Goal: Information Seeking & Learning: Check status

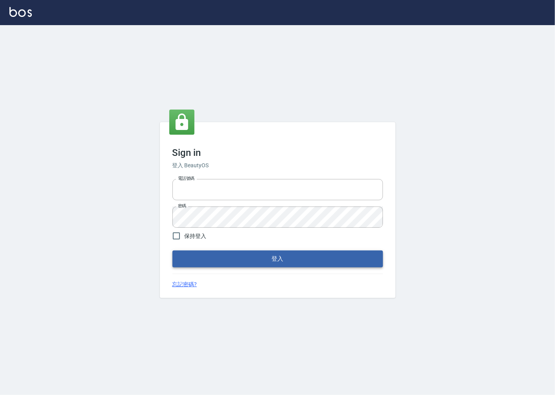
type input "0918920985"
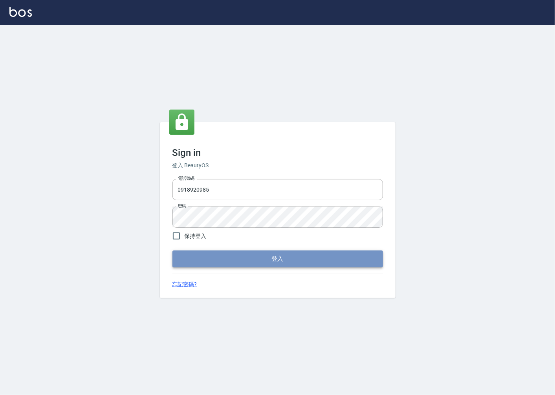
click at [225, 261] on button "登入" at bounding box center [278, 259] width 211 height 17
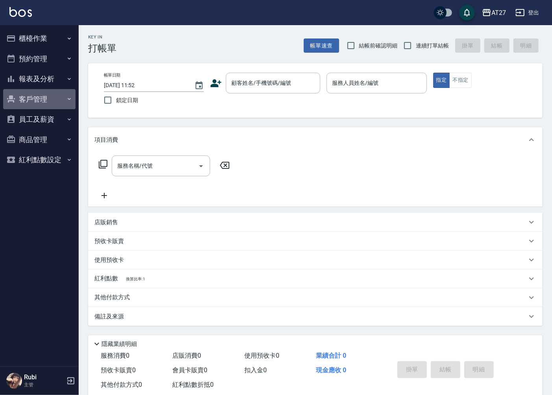
click at [51, 100] on button "客戶管理" at bounding box center [39, 99] width 72 height 20
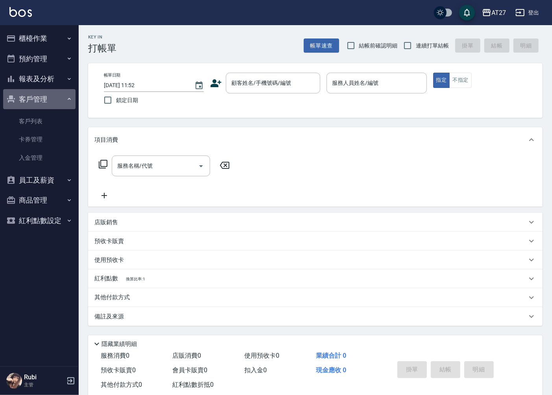
click at [51, 104] on button "客戶管理" at bounding box center [39, 99] width 72 height 20
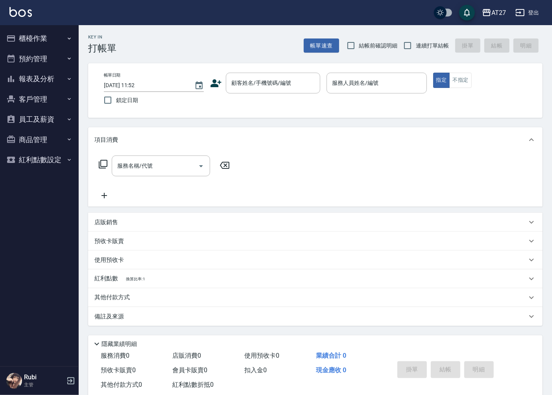
click at [57, 91] on button "客戶管理" at bounding box center [39, 99] width 72 height 20
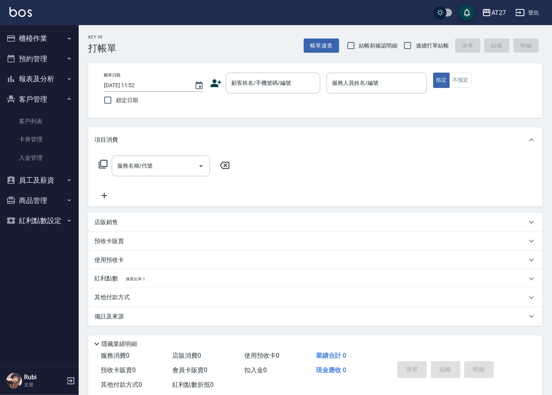
click at [57, 90] on button "客戶管理" at bounding box center [39, 99] width 72 height 20
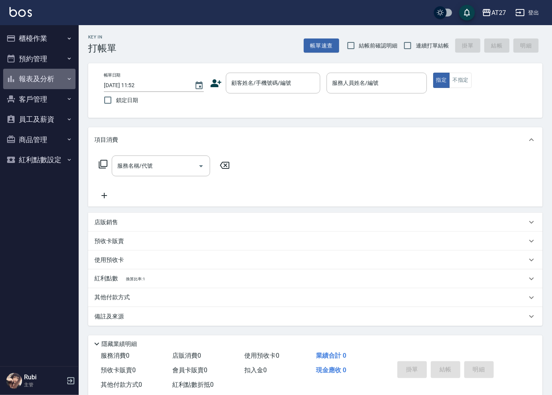
click at [57, 85] on button "報表及分析" at bounding box center [39, 79] width 72 height 20
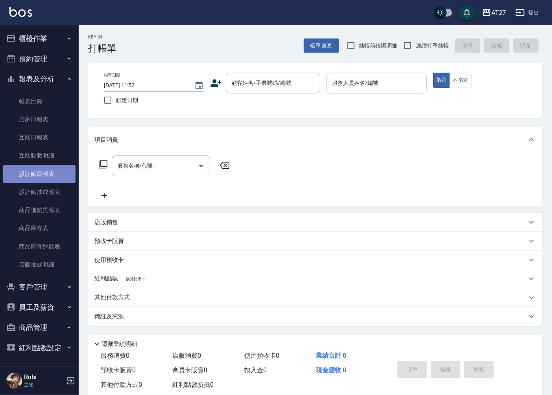
click at [50, 168] on link "設計師日報表" at bounding box center [39, 174] width 72 height 18
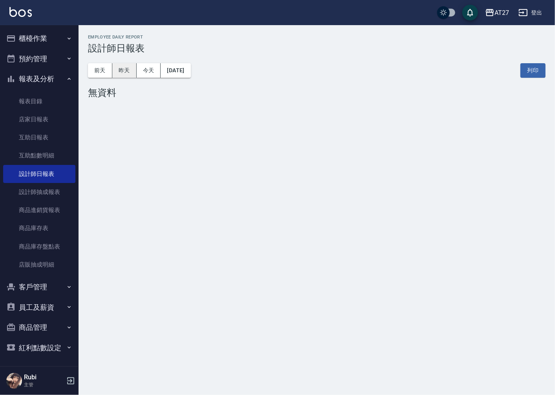
click at [118, 76] on button "昨天" at bounding box center [124, 70] width 24 height 15
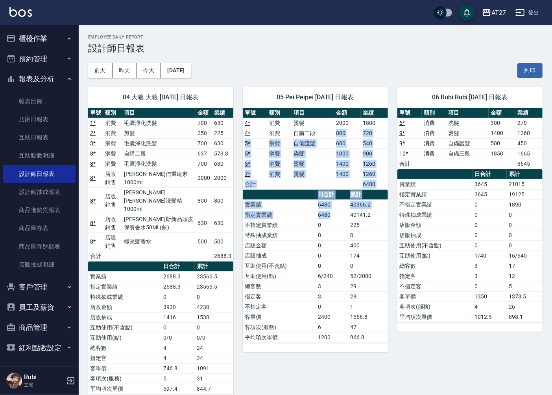
drag, startPoint x: 325, startPoint y: 136, endPoint x: 338, endPoint y: 223, distance: 87.4
click at [338, 223] on div "單號 類別 項目 金額 業績 4 * 消費 燙髮 2000 1800 4 * 消費 自購二段 800 720 5 * 消費 自備護髮 600 540 5 * …" at bounding box center [315, 225] width 145 height 235
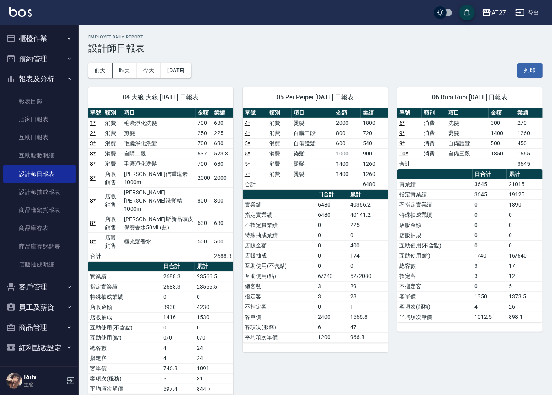
drag, startPoint x: 338, startPoint y: 223, endPoint x: 333, endPoint y: 250, distance: 27.5
click at [336, 258] on td "0" at bounding box center [332, 256] width 32 height 10
drag, startPoint x: 328, startPoint y: 238, endPoint x: 325, endPoint y: 227, distance: 11.1
click at [325, 227] on tbody "實業績 6480 40366.2 指定實業績 6480 40141.2 不指定實業績 0 225 特殊抽成業績 0 0 店販金額 0 400 店販抽成 0 1…" at bounding box center [315, 271] width 145 height 143
drag, startPoint x: 325, startPoint y: 227, endPoint x: 312, endPoint y: 215, distance: 18.1
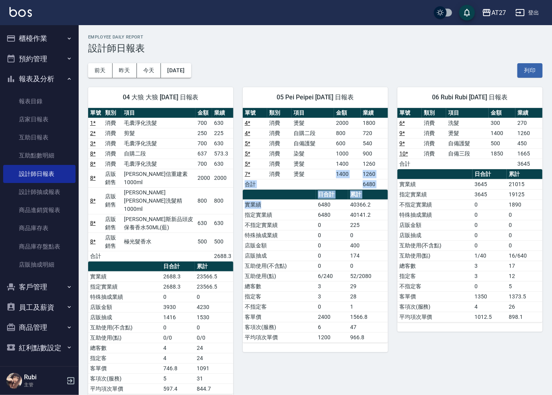
click at [312, 215] on div "單號 類別 項目 金額 業績 4 * 消費 燙髮 2000 1800 4 * 消費 自購二段 800 720 5 * 消費 自備護髮 600 540 5 * …" at bounding box center [315, 225] width 145 height 235
drag, startPoint x: 312, startPoint y: 215, endPoint x: 320, endPoint y: 245, distance: 31.6
click at [320, 245] on td "0" at bounding box center [332, 246] width 32 height 10
drag, startPoint x: 319, startPoint y: 234, endPoint x: 316, endPoint y: 222, distance: 12.1
click at [316, 222] on tbody "實業績 6480 40366.2 指定實業績 6480 40141.2 不指定實業績 0 225 特殊抽成業績 0 0 店販金額 0 400 店販抽成 0 1…" at bounding box center [315, 271] width 145 height 143
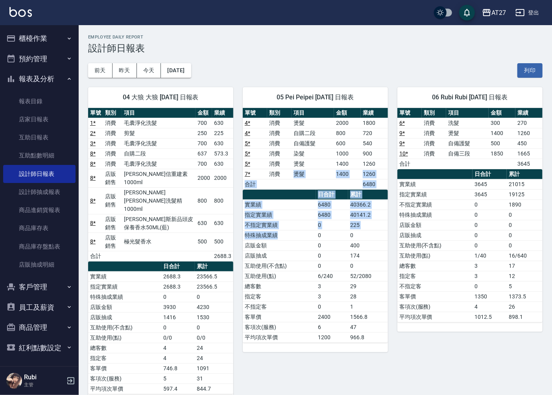
drag, startPoint x: 316, startPoint y: 222, endPoint x: 309, endPoint y: 237, distance: 16.9
click at [309, 237] on div "單號 類別 項目 金額 業績 4 * 消費 燙髮 2000 1800 4 * 消費 自購二段 800 720 5 * 消費 自備護髮 600 540 5 * …" at bounding box center [315, 225] width 145 height 235
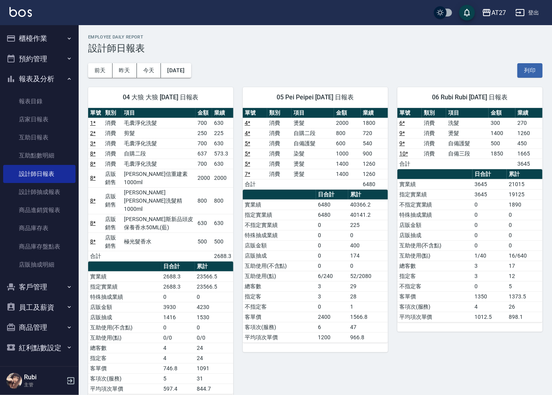
drag, startPoint x: 309, startPoint y: 237, endPoint x: 305, endPoint y: 246, distance: 10.4
click at [305, 246] on td "店販金額" at bounding box center [279, 246] width 73 height 10
drag, startPoint x: 331, startPoint y: 267, endPoint x: 325, endPoint y: 258, distance: 11.3
click at [326, 259] on tbody "實業績 6480 40366.2 指定實業績 6480 40141.2 不指定實業績 0 225 特殊抽成業績 0 0 店販金額 0 400 店販抽成 0 1…" at bounding box center [315, 271] width 145 height 143
drag, startPoint x: 325, startPoint y: 258, endPoint x: 294, endPoint y: 246, distance: 33.6
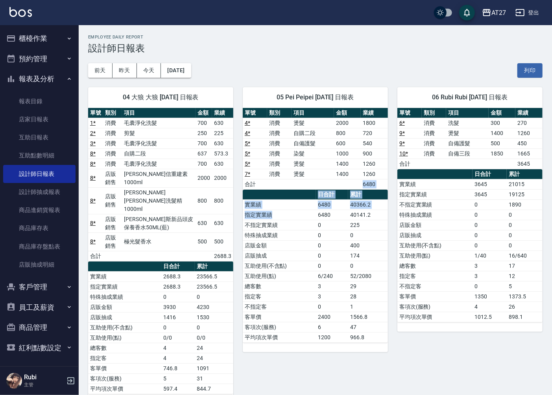
click at [294, 246] on div "單號 類別 項目 金額 業績 4 * 消費 燙髮 2000 1800 4 * 消費 自購二段 800 720 5 * 消費 自備護髮 600 540 5 * …" at bounding box center [315, 225] width 145 height 235
drag, startPoint x: 294, startPoint y: 246, endPoint x: 297, endPoint y: 256, distance: 10.7
click at [297, 256] on td "店販抽成" at bounding box center [279, 256] width 73 height 10
